Goal: Navigation & Orientation: Find specific page/section

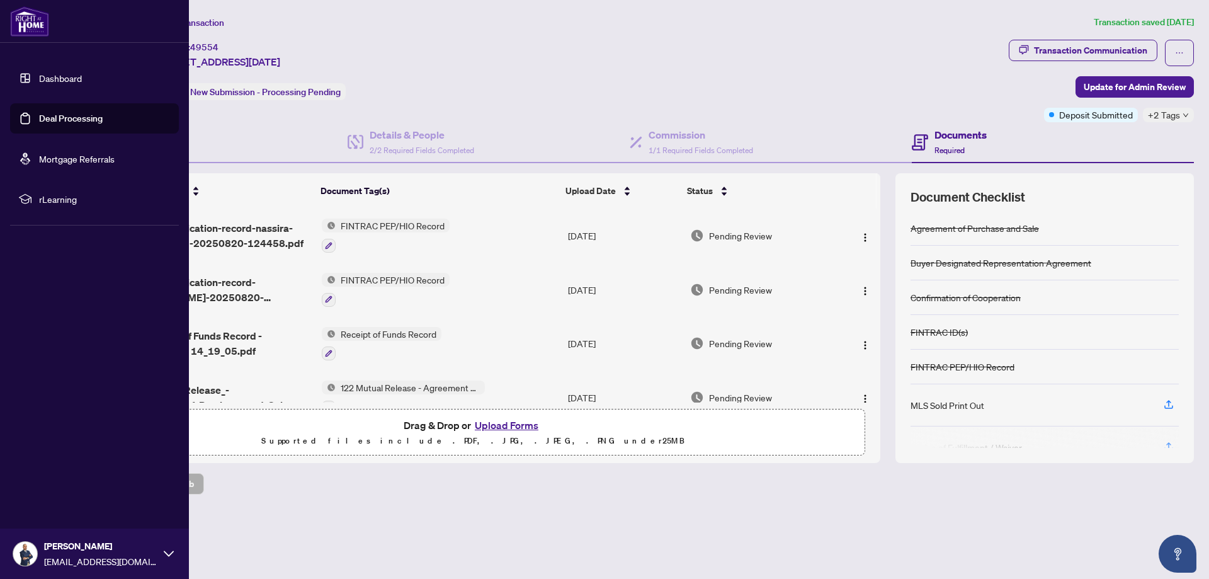
click at [61, 74] on link "Dashboard" at bounding box center [60, 77] width 43 height 11
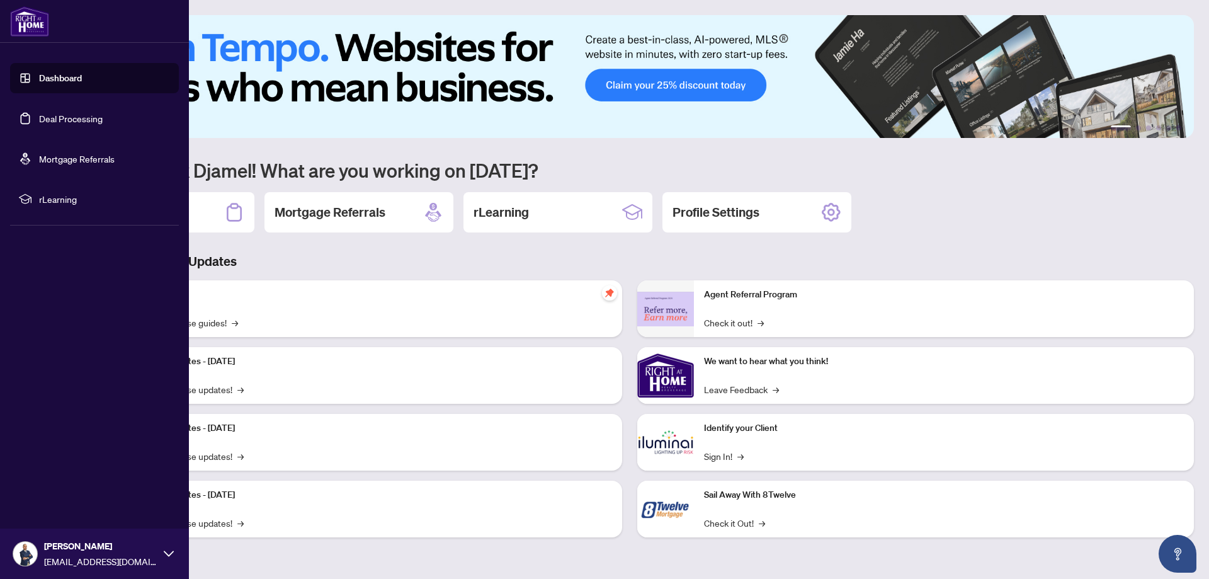
click at [77, 124] on link "Deal Processing" at bounding box center [71, 118] width 64 height 11
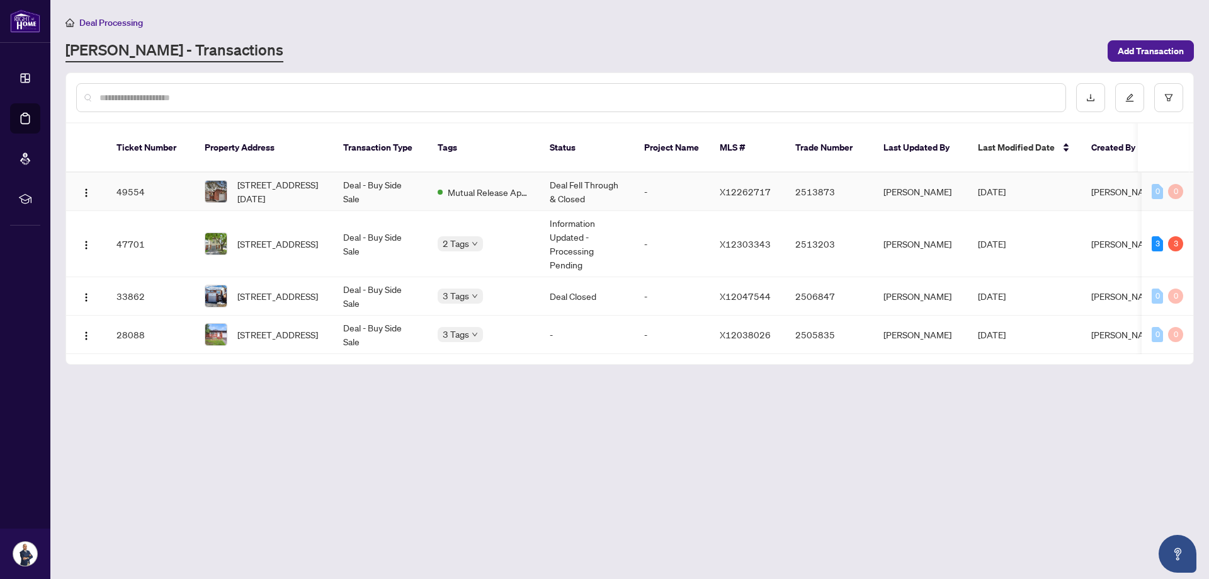
click at [467, 172] on td "Mutual Release Approved" at bounding box center [483, 191] width 112 height 38
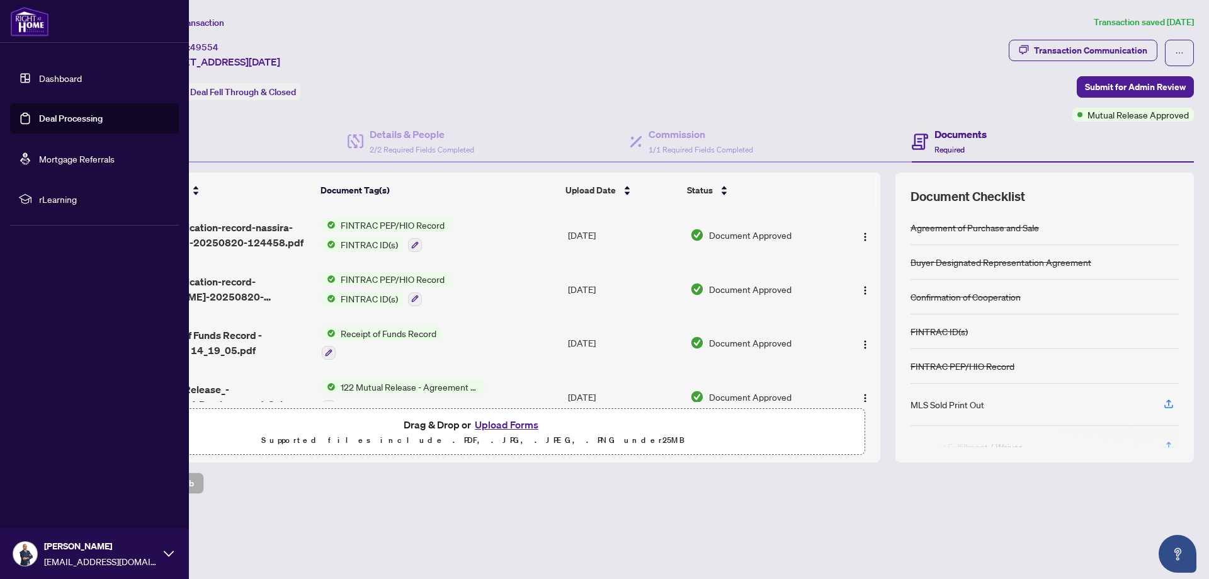
click at [44, 117] on link "Deal Processing" at bounding box center [71, 118] width 64 height 11
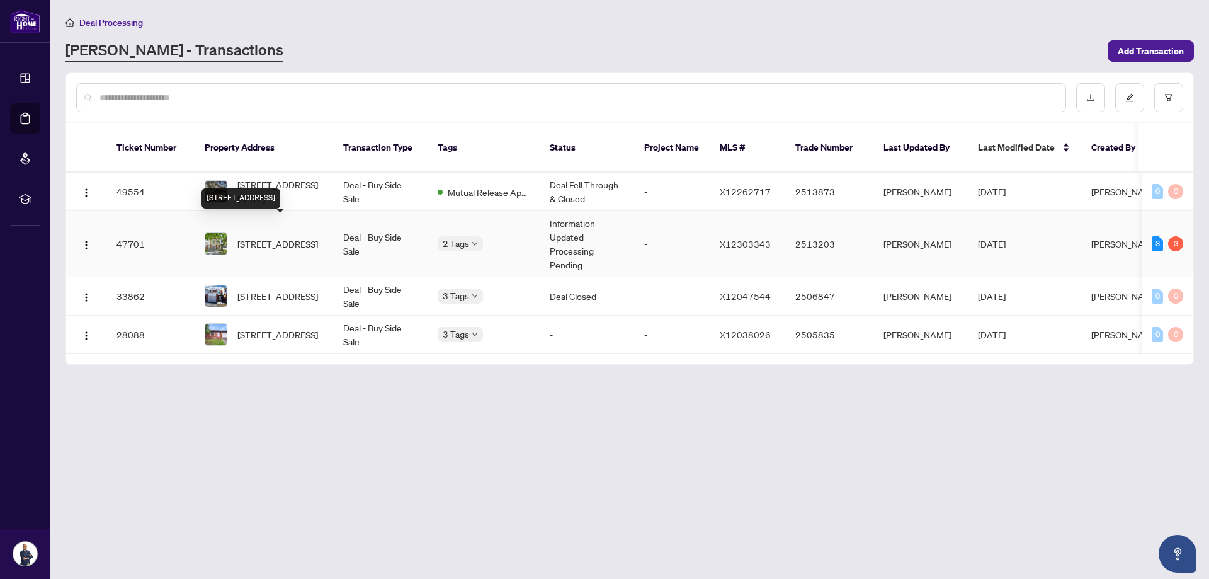
click at [287, 237] on span "[STREET_ADDRESS]" at bounding box center [277, 244] width 81 height 14
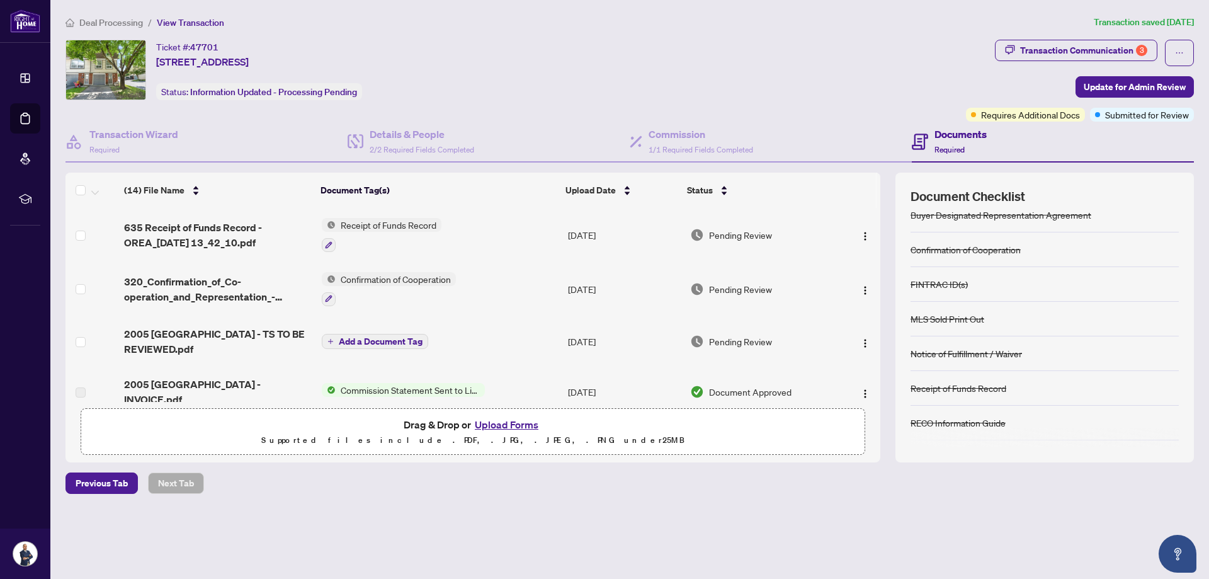
scroll to position [87, 0]
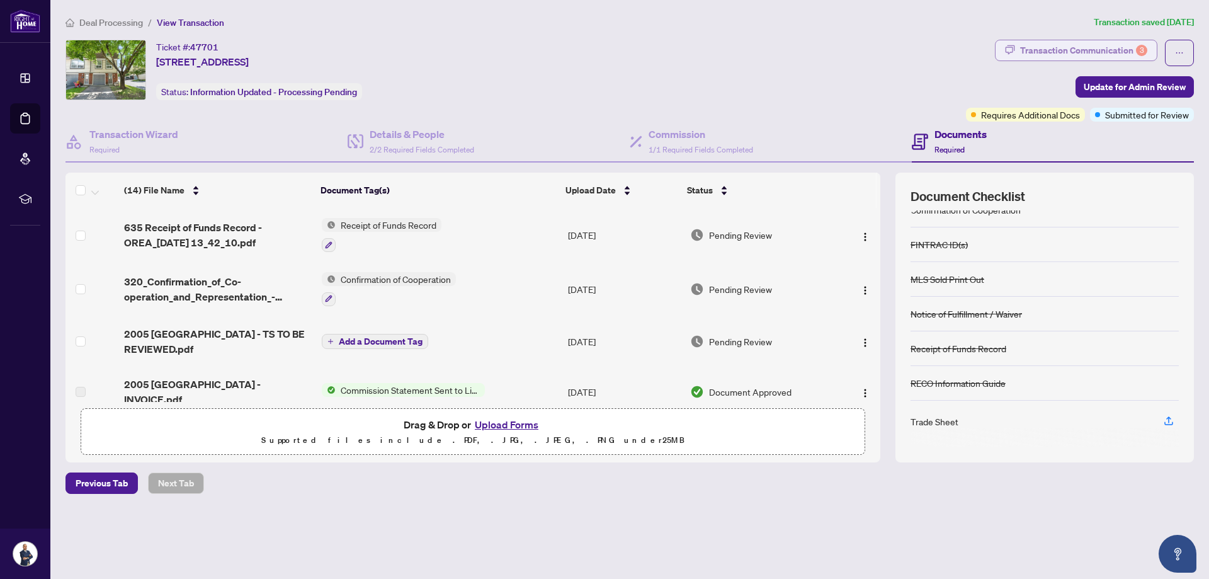
click at [1124, 54] on div "Transaction Communication 3" at bounding box center [1083, 50] width 127 height 20
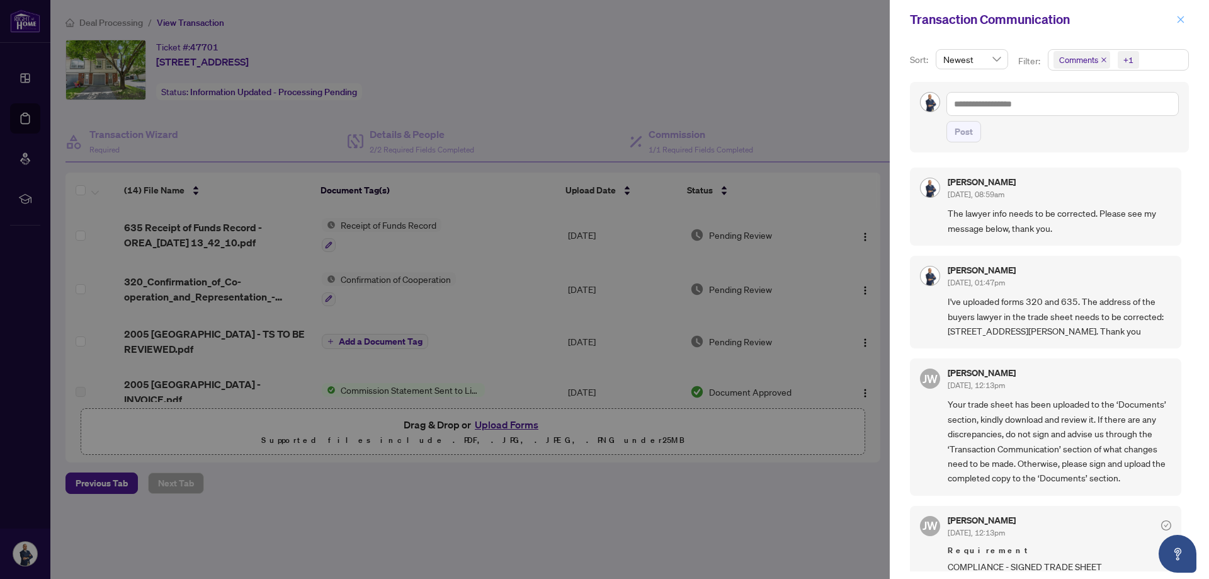
click at [1184, 16] on icon "close" at bounding box center [1180, 19] width 9 height 9
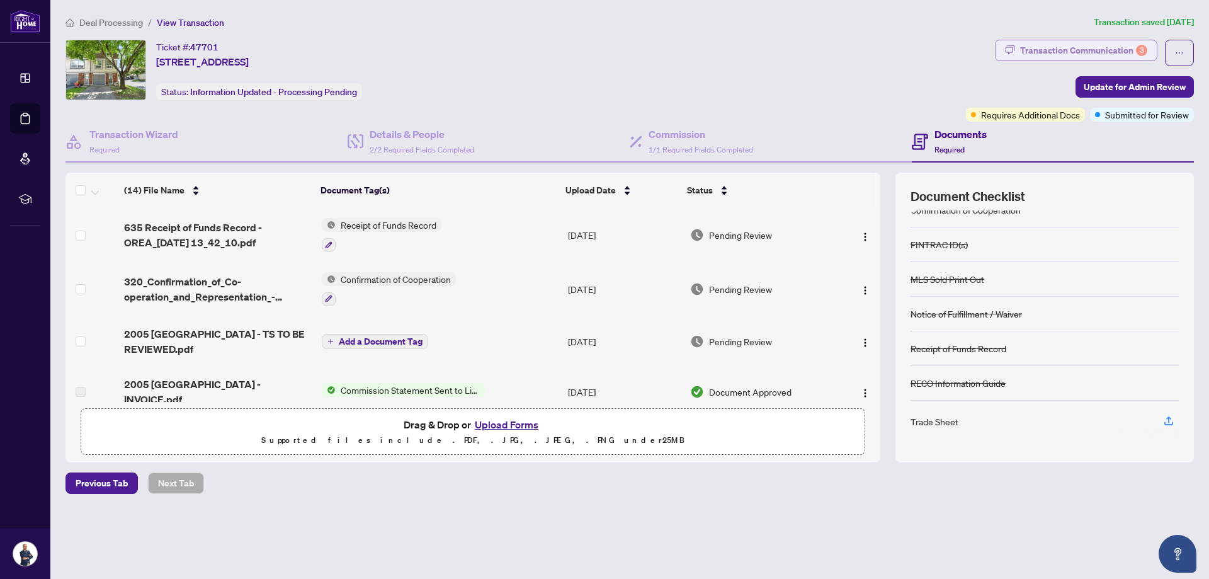
click at [1074, 51] on div "Transaction Communication 3" at bounding box center [1083, 50] width 127 height 20
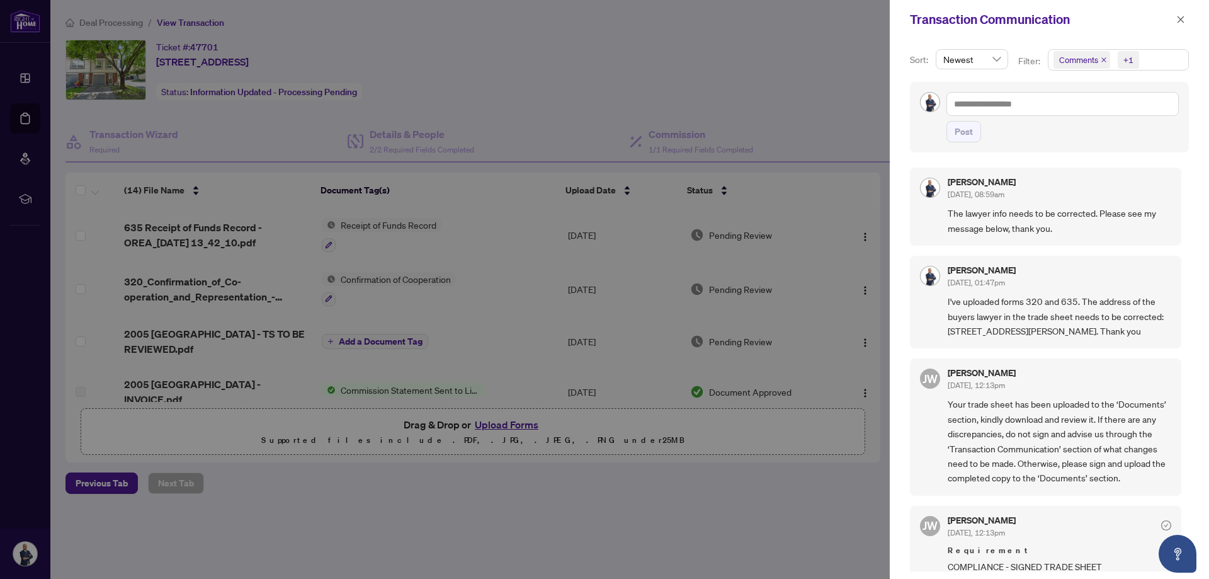
click at [787, 504] on div at bounding box center [604, 289] width 1209 height 579
click at [1180, 15] on icon "close" at bounding box center [1180, 19] width 9 height 9
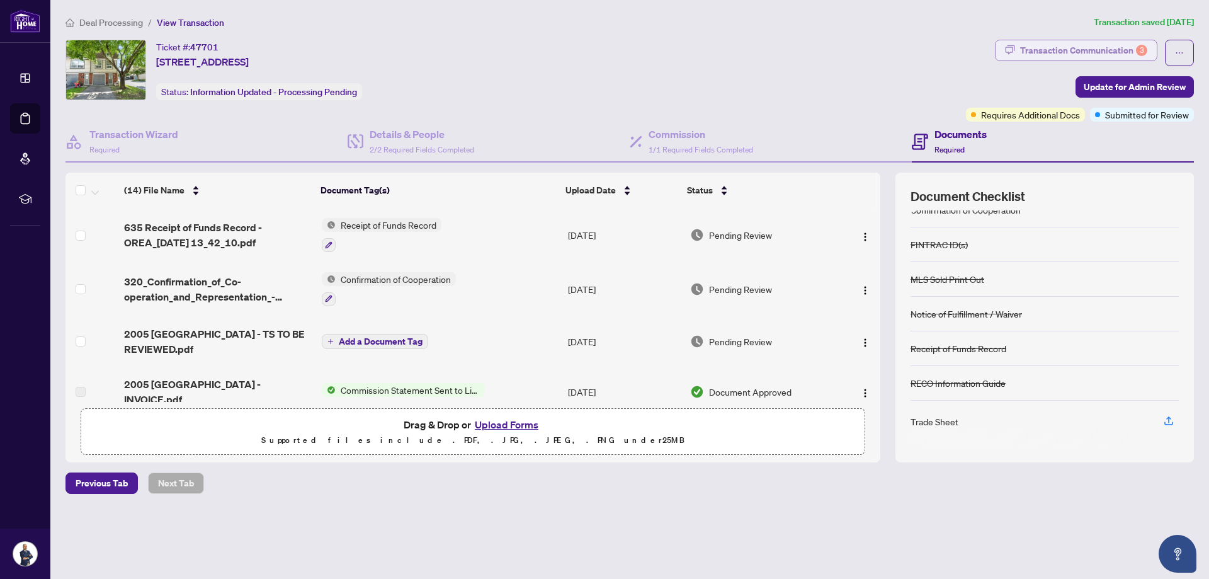
click at [1114, 42] on div "Transaction Communication 3" at bounding box center [1083, 50] width 127 height 20
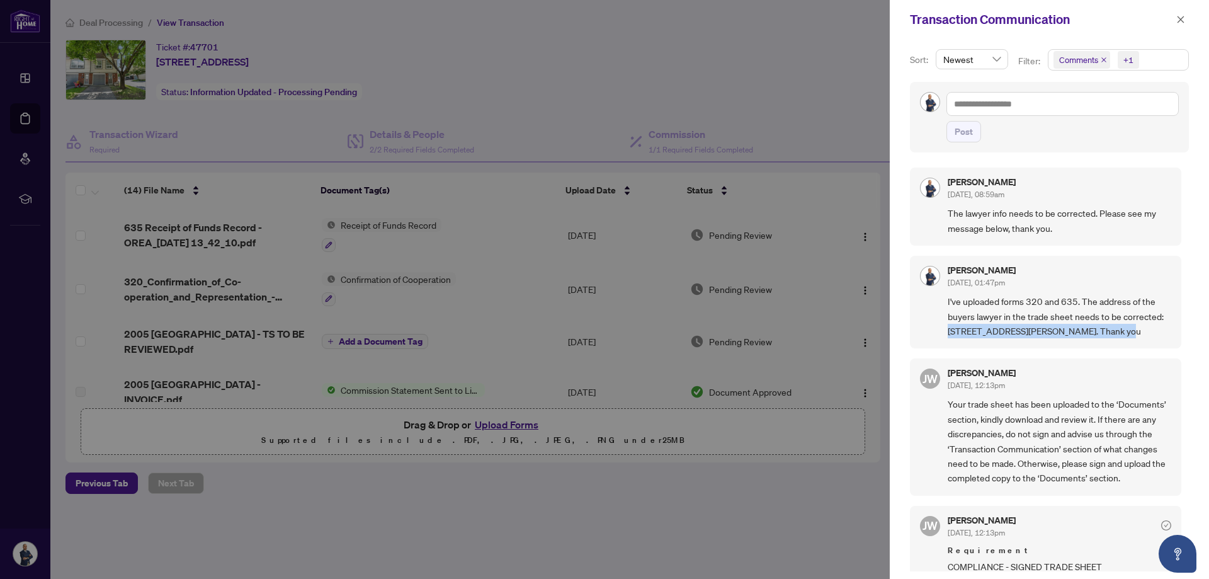
drag, startPoint x: 1109, startPoint y: 328, endPoint x: 944, endPoint y: 337, distance: 164.5
click at [944, 337] on div "[PERSON_NAME] [DATE], 01:47pm I've uploaded forms 320 and 635. The address of t…" at bounding box center [1045, 302] width 271 height 93
copy span "[STREET_ADDRESS][PERSON_NAME]"
click at [20, 113] on div at bounding box center [604, 289] width 1209 height 579
click at [1176, 16] on icon "close" at bounding box center [1180, 19] width 9 height 9
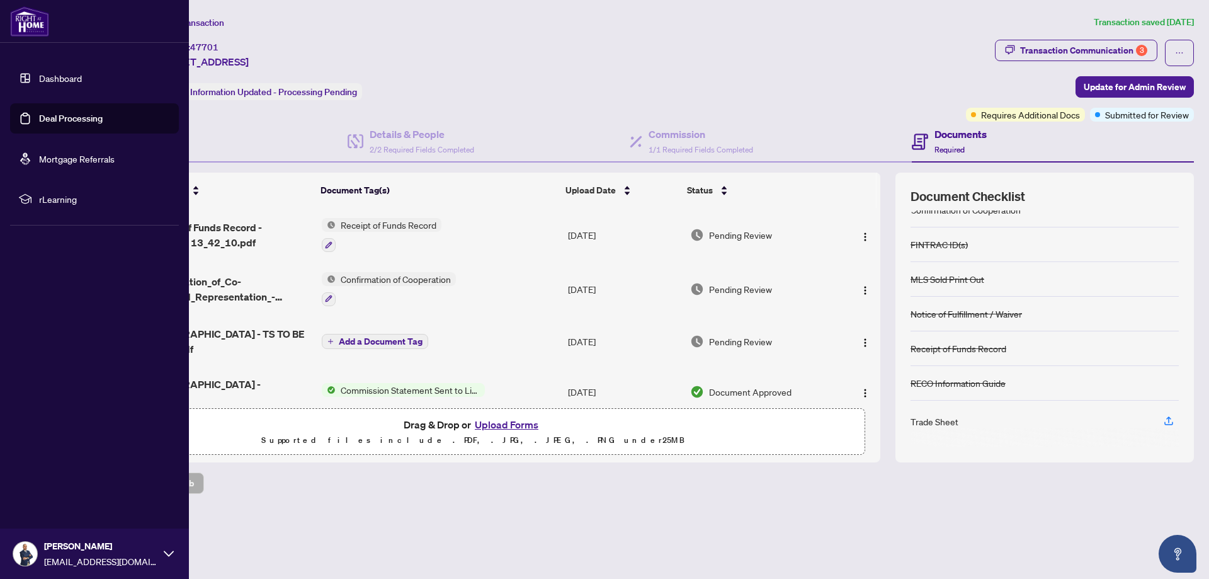
click at [43, 72] on link "Dashboard" at bounding box center [60, 77] width 43 height 11
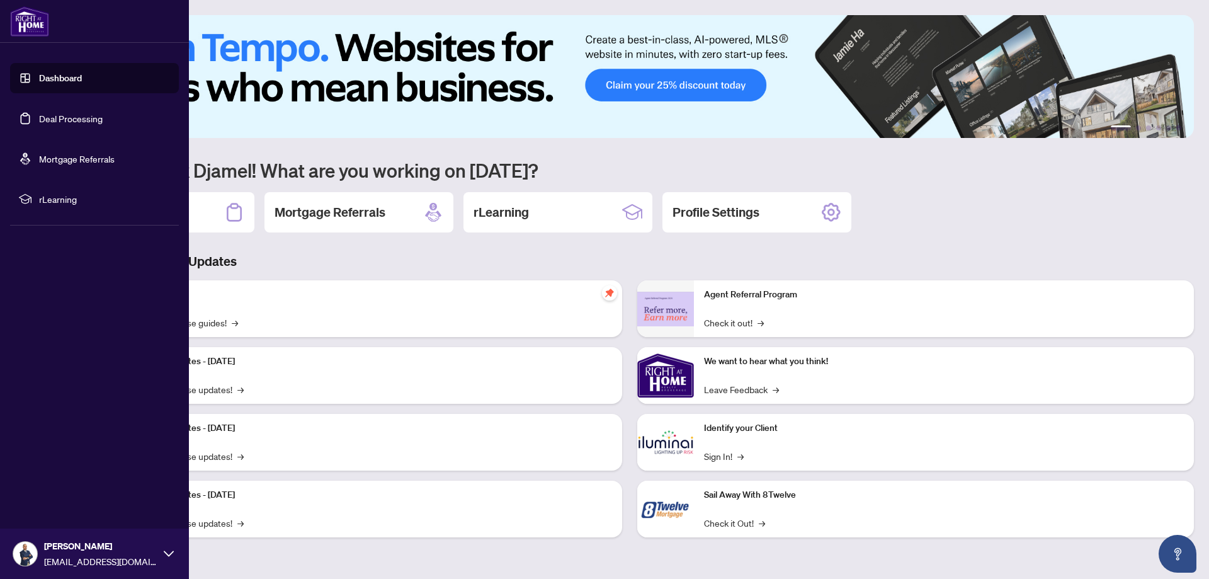
click at [55, 116] on link "Deal Processing" at bounding box center [71, 118] width 64 height 11
